Goal: Task Accomplishment & Management: Manage account settings

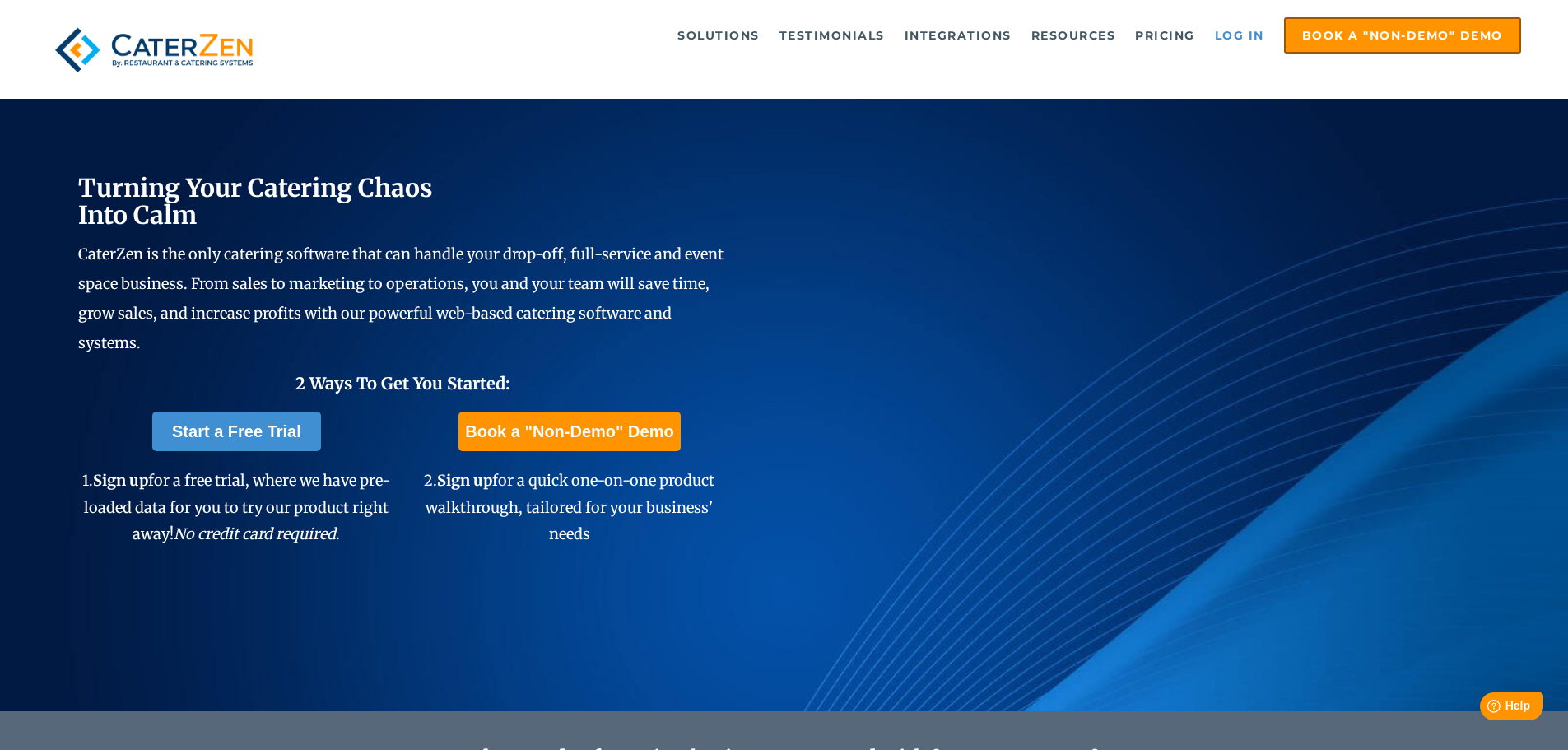
click at [1241, 35] on link "Log in" at bounding box center [1240, 35] width 66 height 33
click at [1223, 35] on link "Log in" at bounding box center [1240, 35] width 66 height 33
click at [1253, 40] on link "Log in" at bounding box center [1240, 35] width 66 height 33
